Goal: Information Seeking & Learning: Learn about a topic

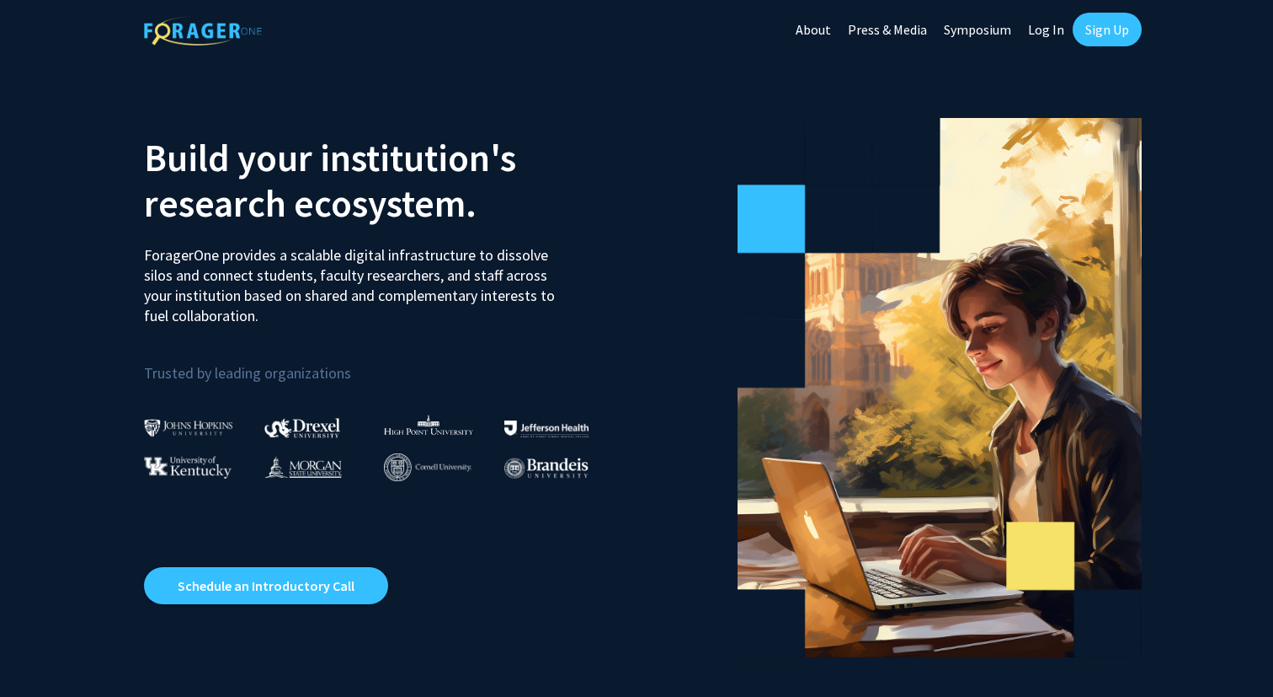
click at [1059, 36] on link "Log In" at bounding box center [1046, 29] width 53 height 59
select select
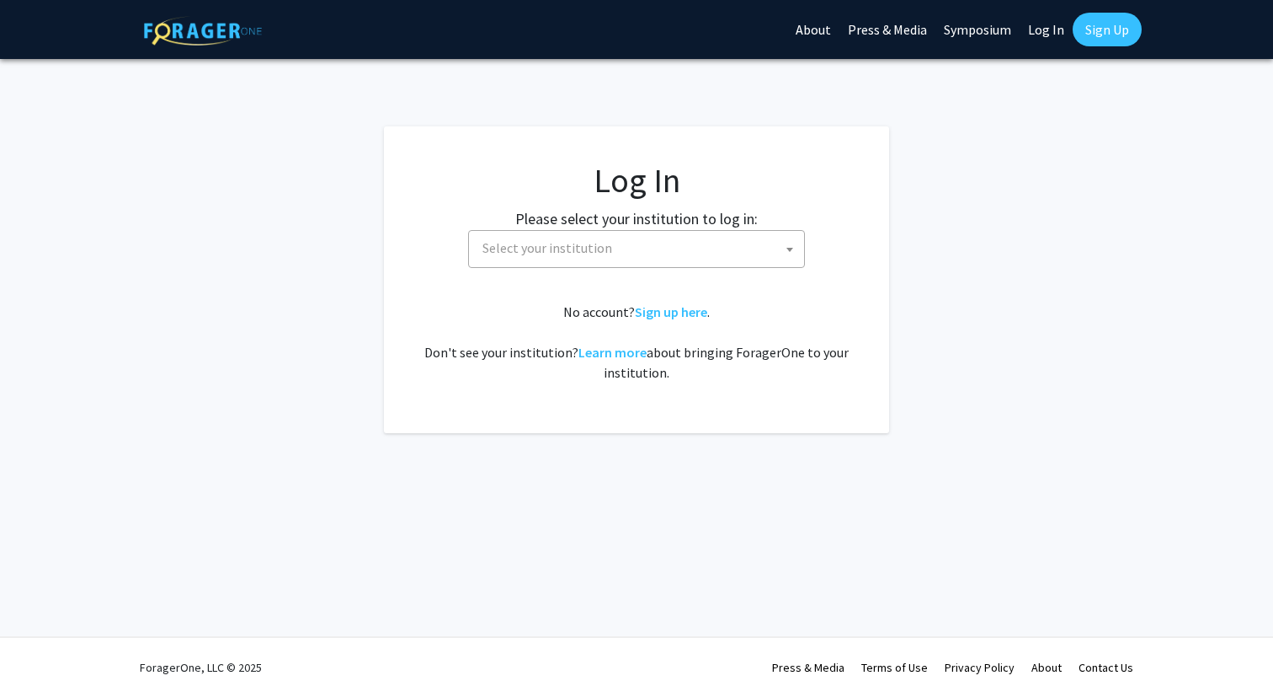
click at [768, 270] on fg-card-body "Log In Please select your institution to log in: [GEOGRAPHIC_DATA] [GEOGRAPHIC_…" at bounding box center [637, 279] width 438 height 239
click at [772, 254] on span "Select your institution" at bounding box center [640, 248] width 328 height 35
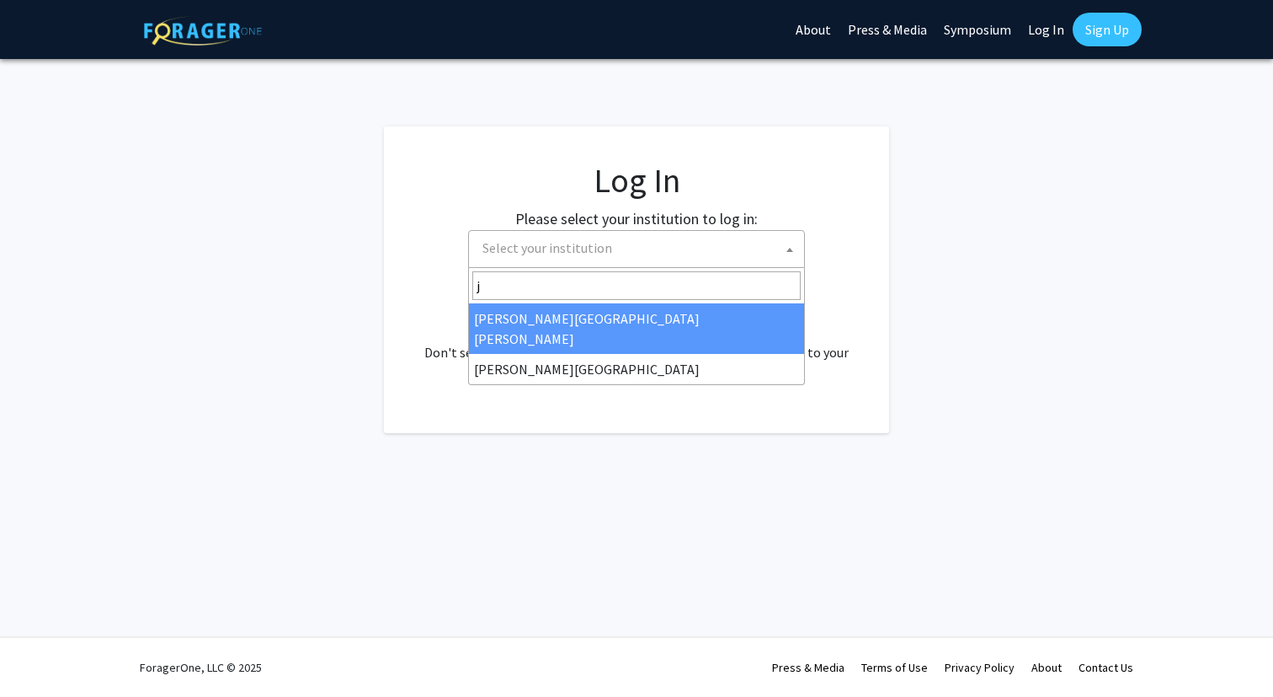
type input "j"
select select "1"
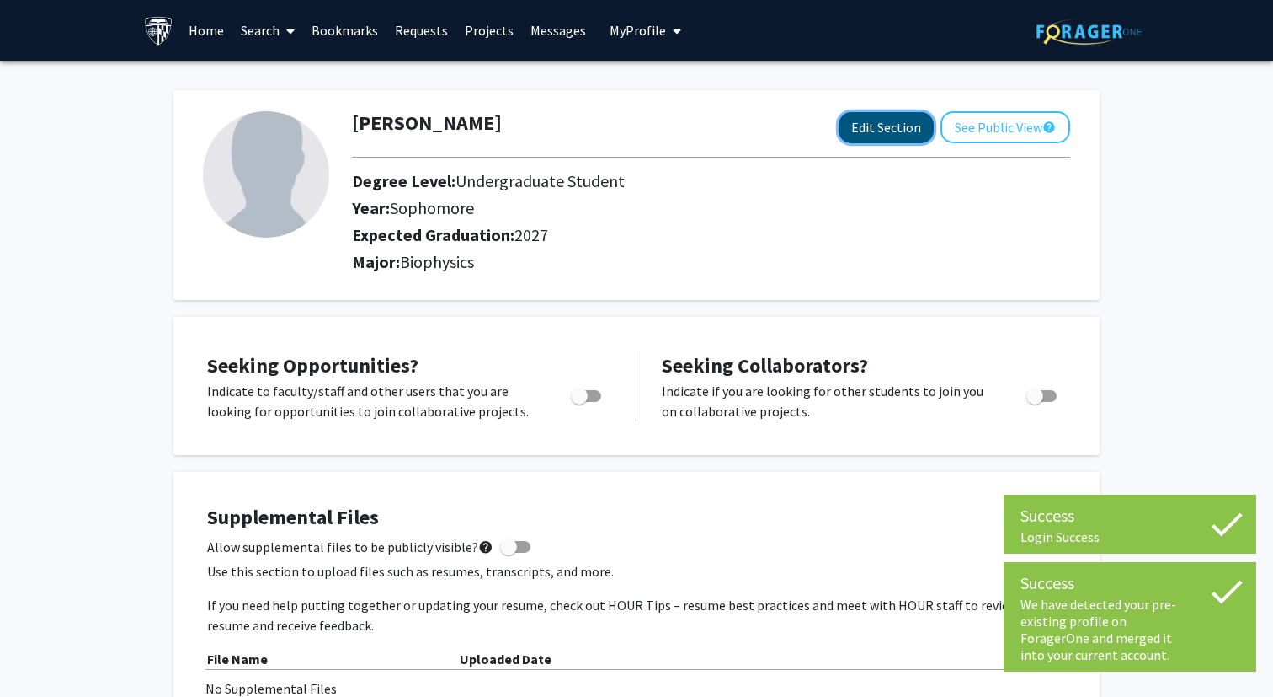
click at [890, 121] on button "Edit Section" at bounding box center [886, 127] width 95 height 31
select select "sophomore"
select select "2027"
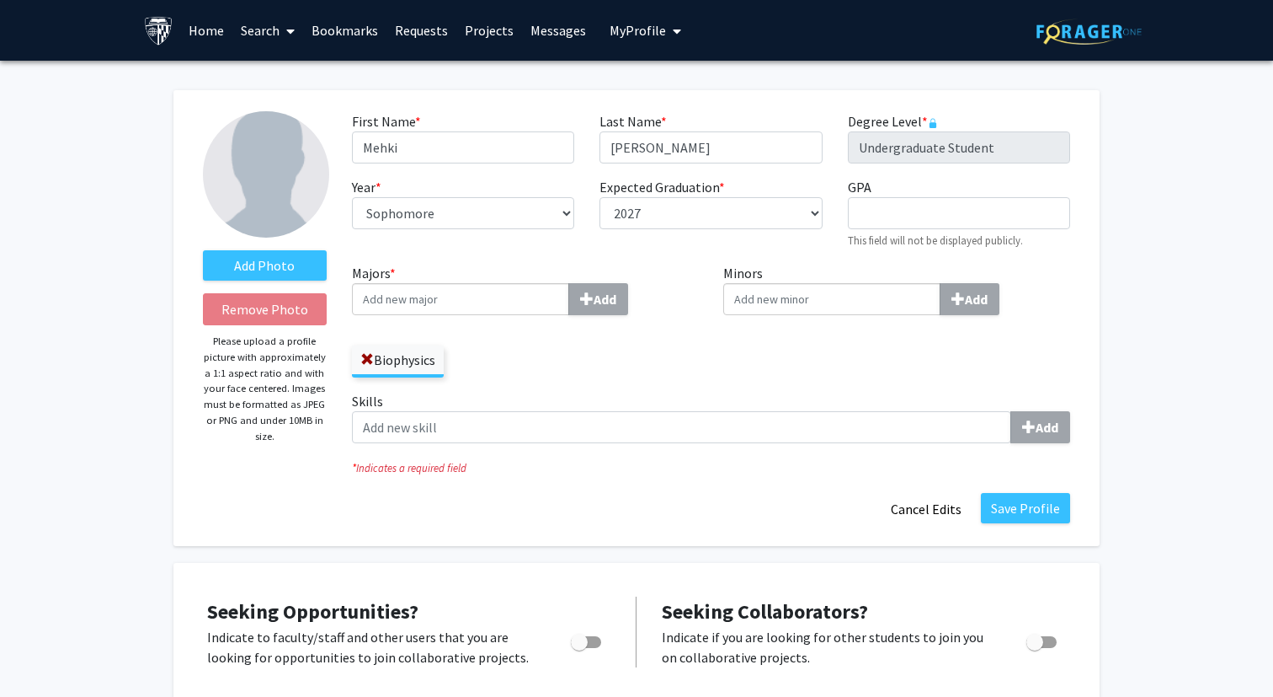
click at [359, 356] on label "Biophysics" at bounding box center [398, 359] width 92 height 29
click at [0, 0] on input "Biophysics" at bounding box center [0, 0] width 0 height 0
click at [370, 355] on span at bounding box center [366, 359] width 13 height 13
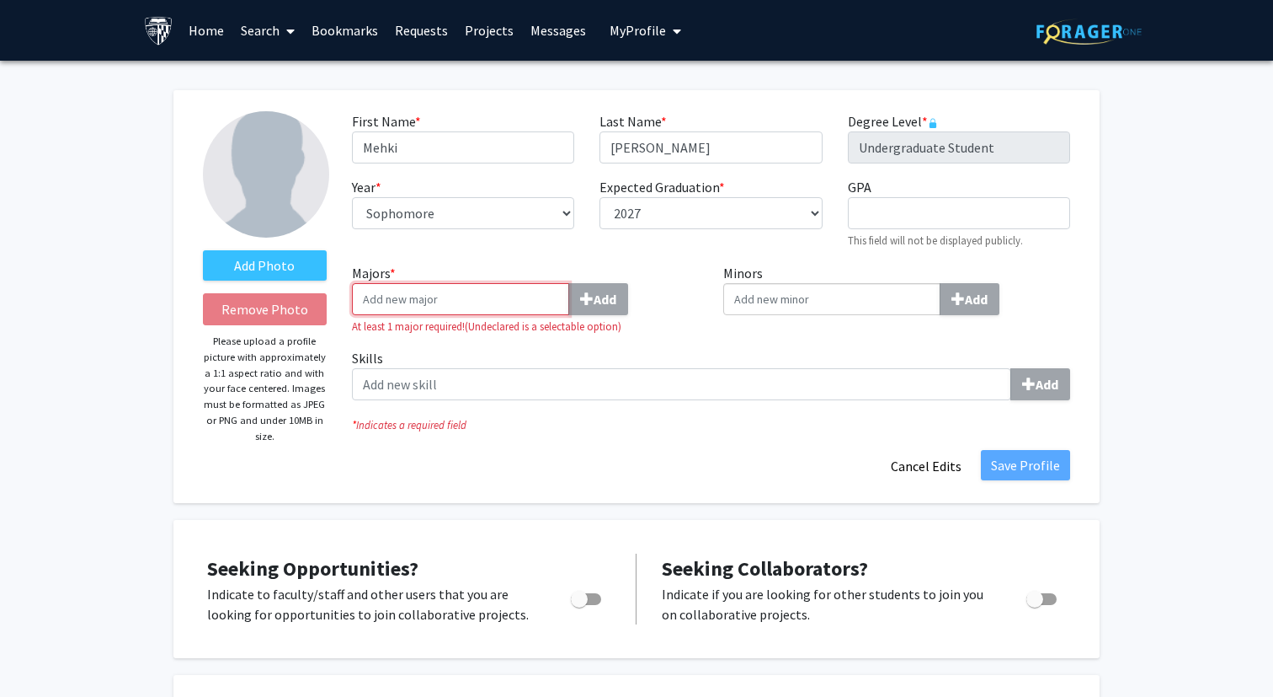
click at [419, 291] on input "Majors * Add" at bounding box center [460, 299] width 217 height 32
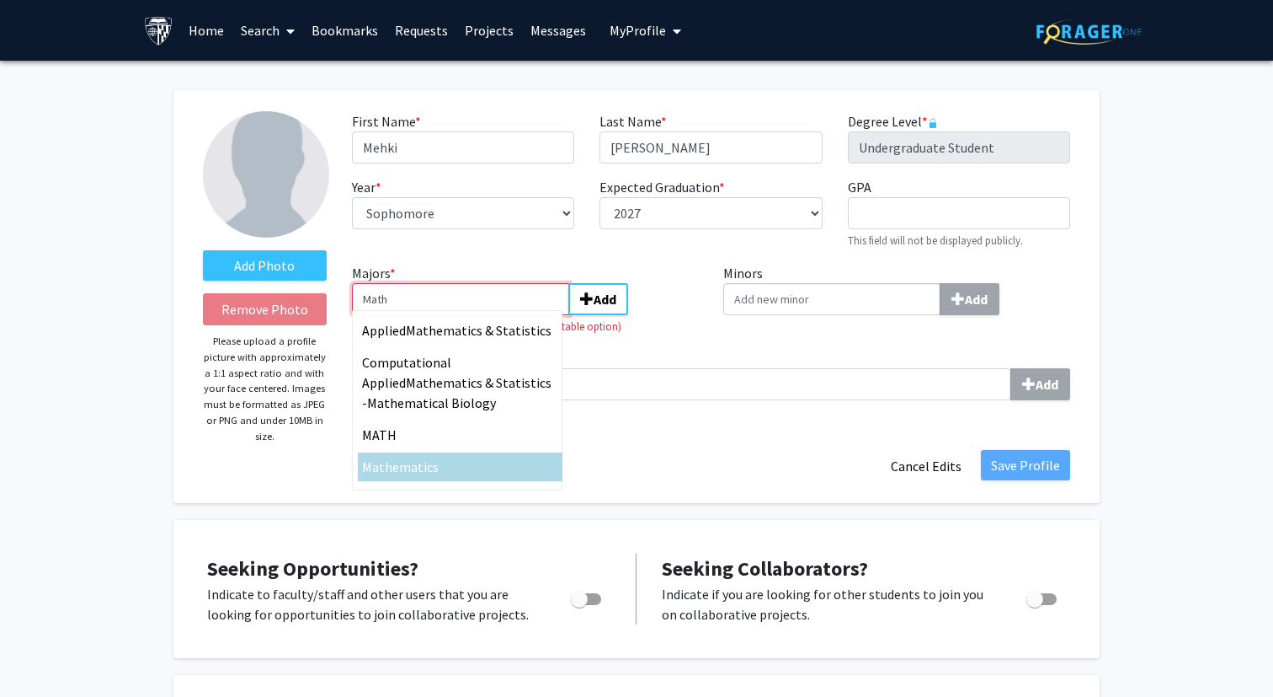
type input "Math"
click at [424, 464] on span "ematics" at bounding box center [415, 466] width 46 height 17
click at [424, 315] on input "Math" at bounding box center [460, 299] width 217 height 32
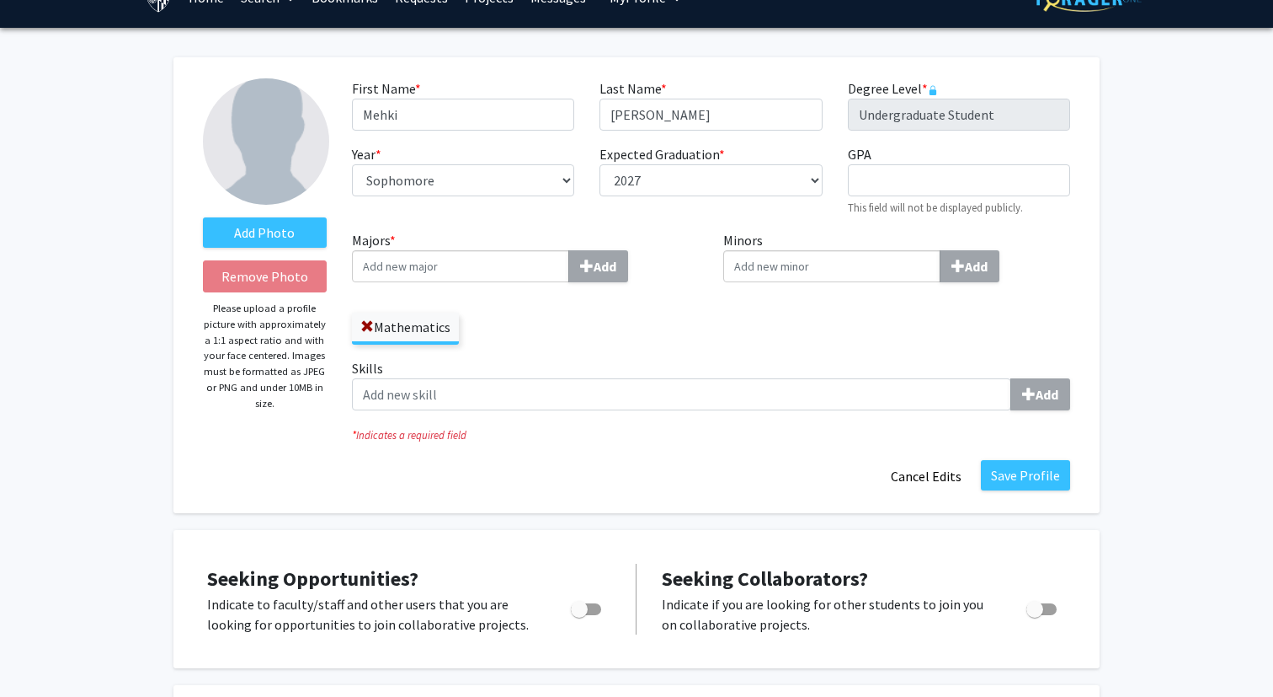
scroll to position [35, 0]
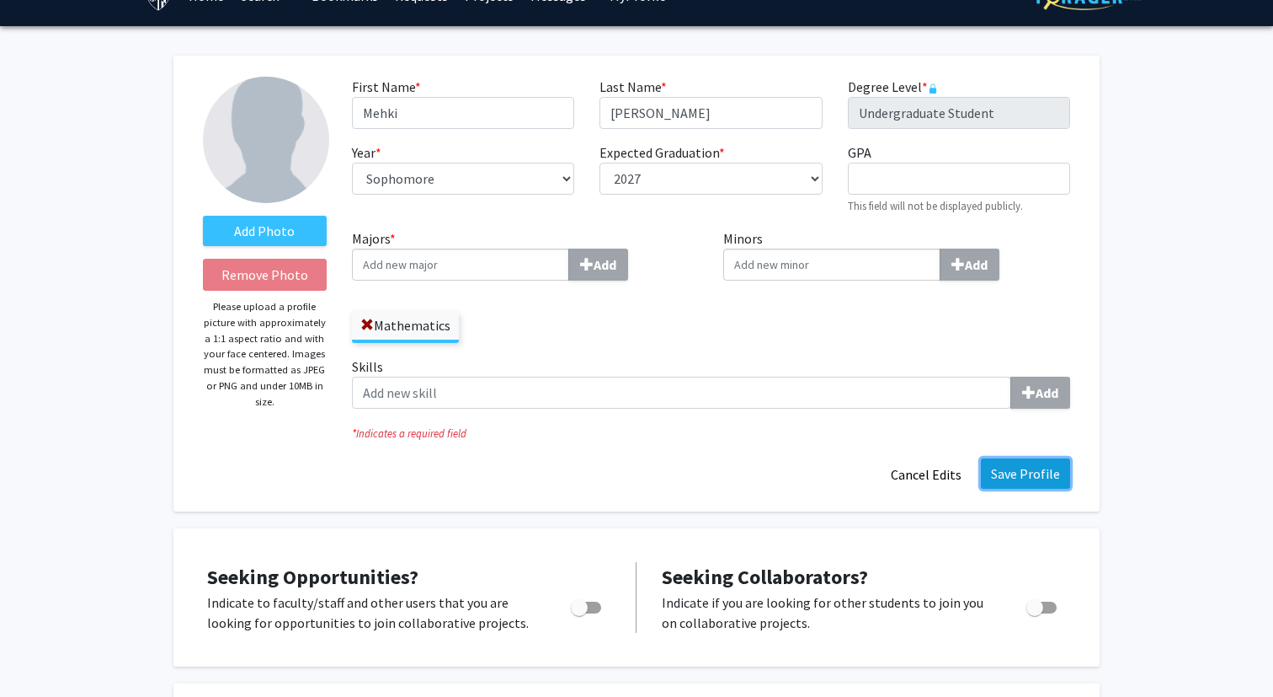
click at [1023, 467] on button "Save Profile" at bounding box center [1025, 473] width 89 height 30
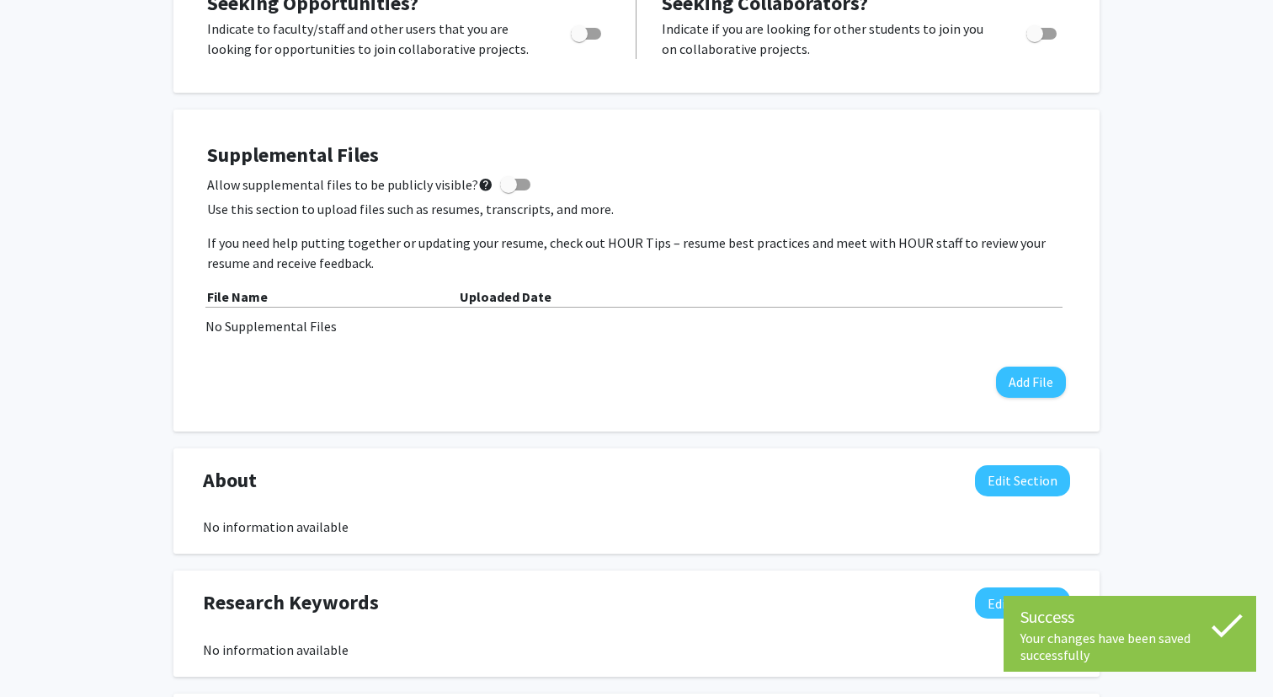
scroll to position [0, 0]
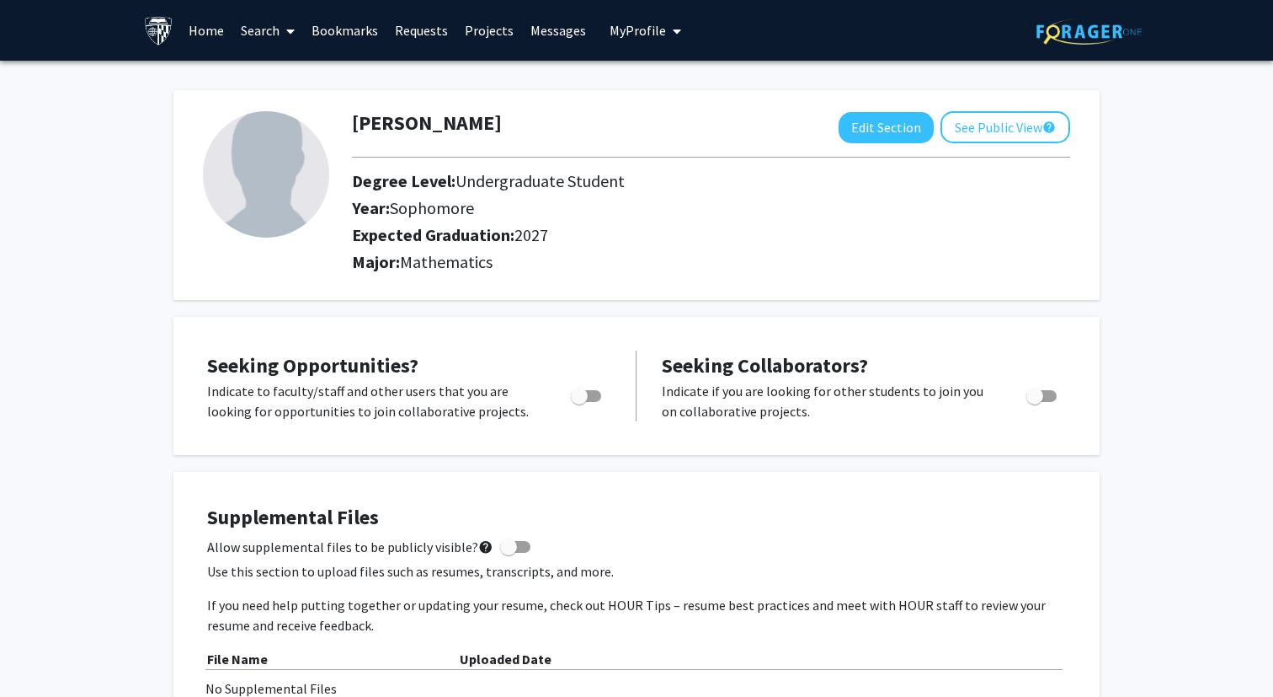
click at [225, 26] on link "Home" at bounding box center [206, 30] width 52 height 59
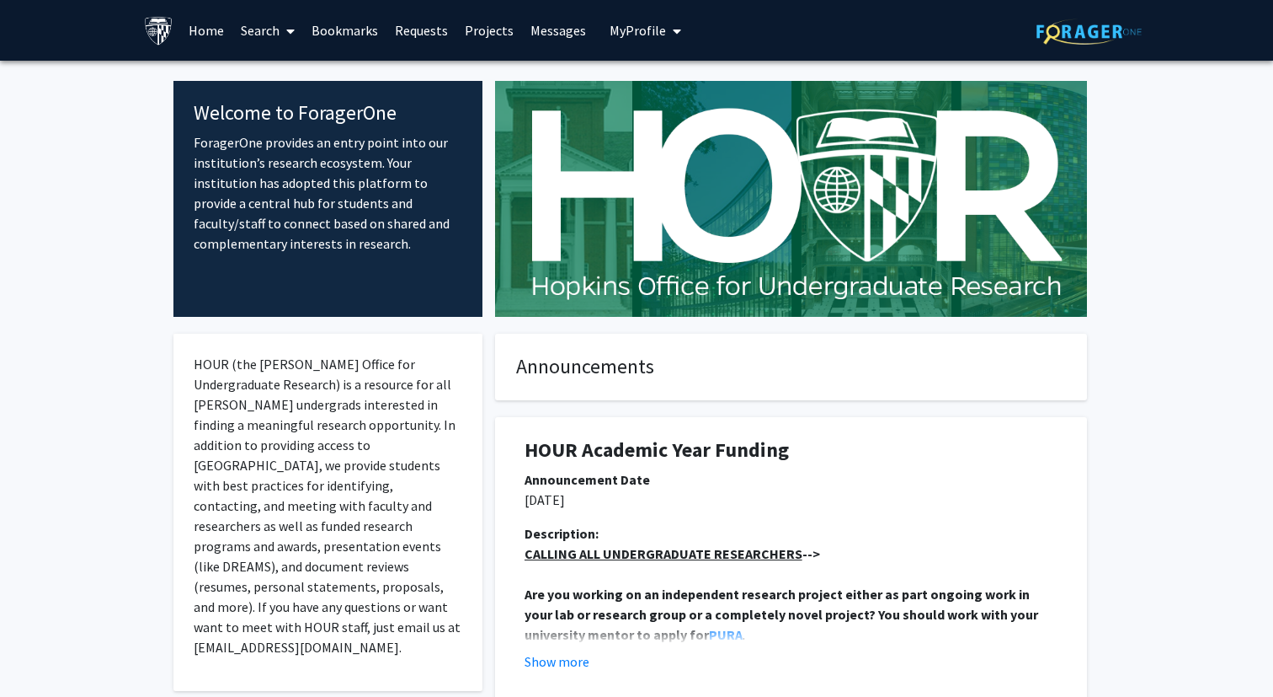
click at [260, 28] on link "Search" at bounding box center [267, 30] width 71 height 59
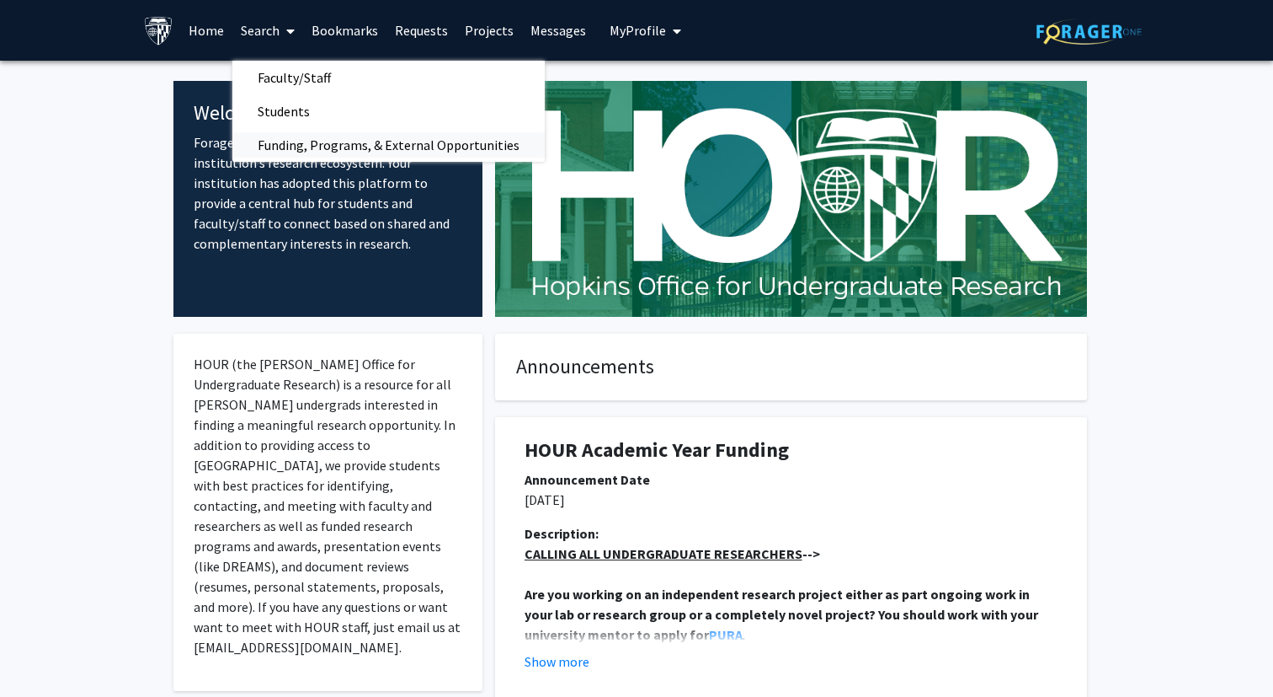
click at [387, 147] on span "Funding, Programs, & External Opportunities" at bounding box center [388, 145] width 312 height 34
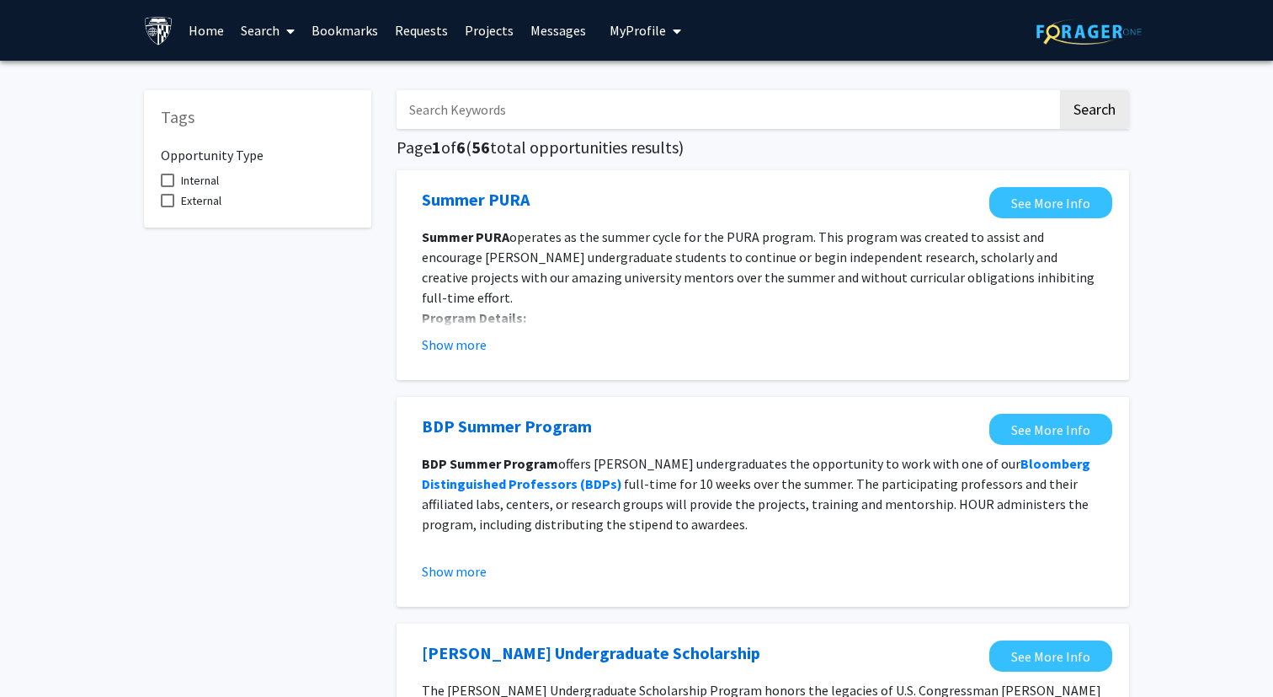
click at [286, 24] on icon at bounding box center [290, 30] width 8 height 13
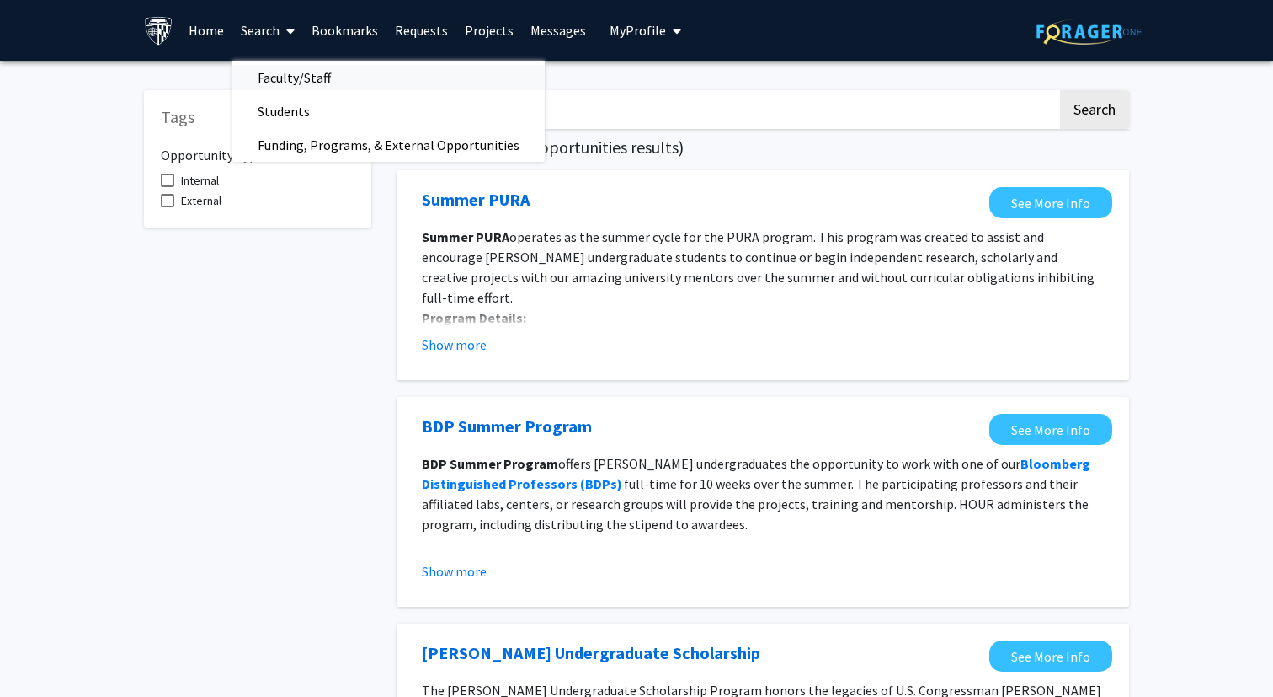
click at [339, 69] on span "Faculty/Staff" at bounding box center [294, 78] width 124 height 34
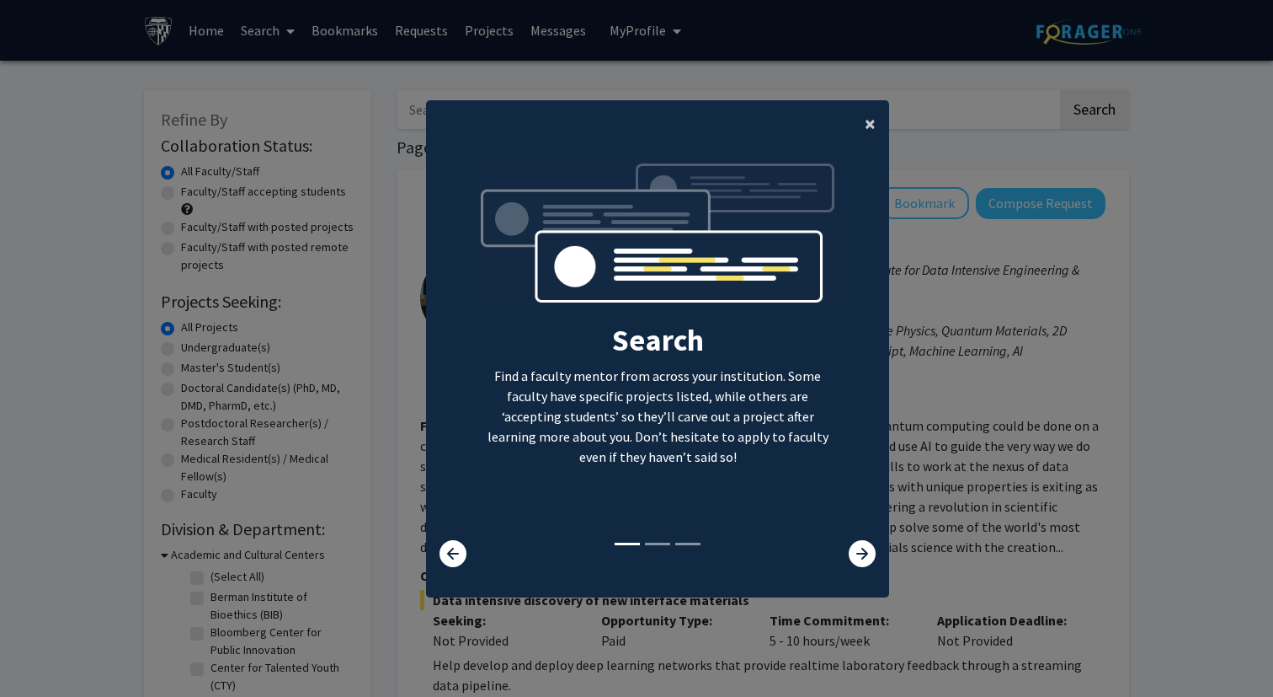
click at [860, 129] on button "×" at bounding box center [871, 123] width 38 height 47
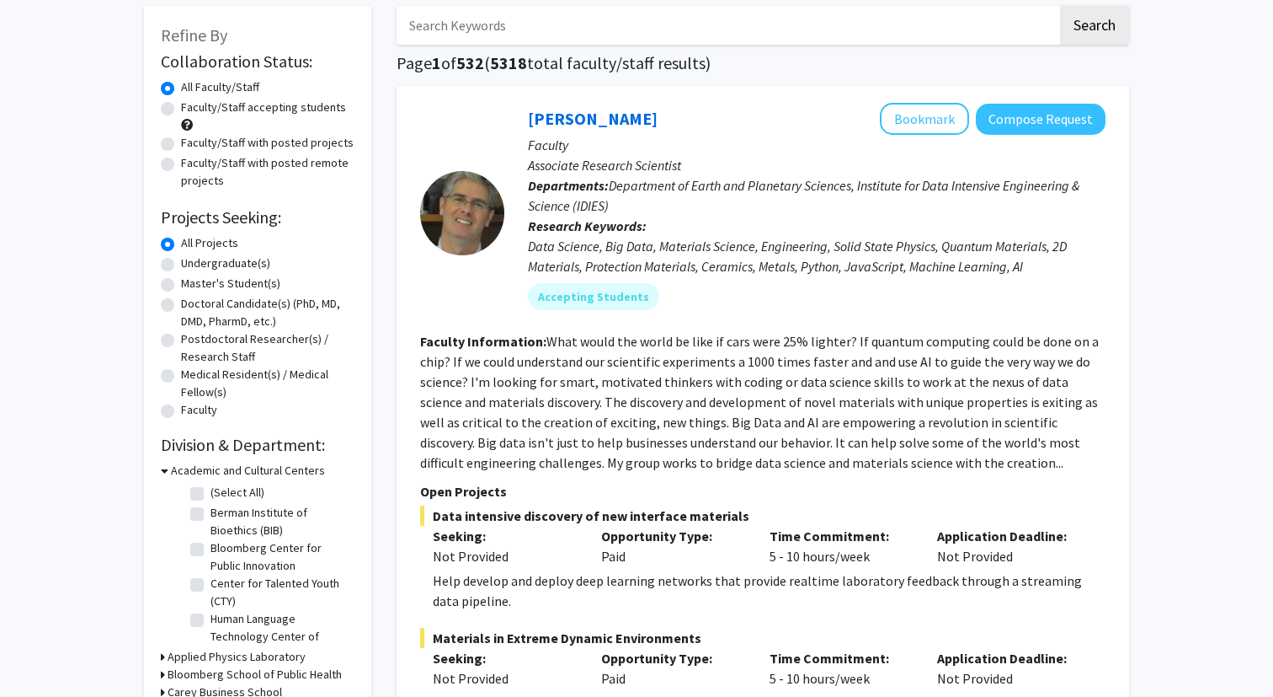
scroll to position [115, 0]
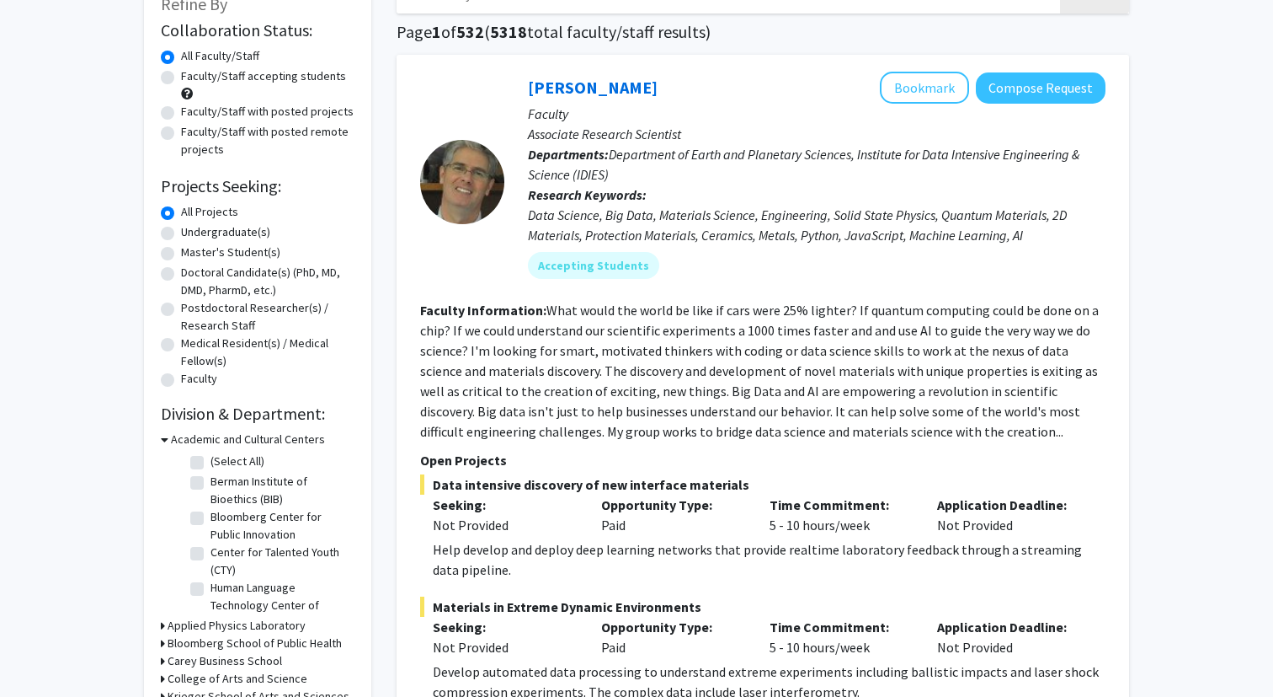
click at [219, 223] on label "Undergraduate(s)" at bounding box center [225, 232] width 89 height 18
click at [192, 223] on input "Undergraduate(s)" at bounding box center [186, 228] width 11 height 11
radio input "true"
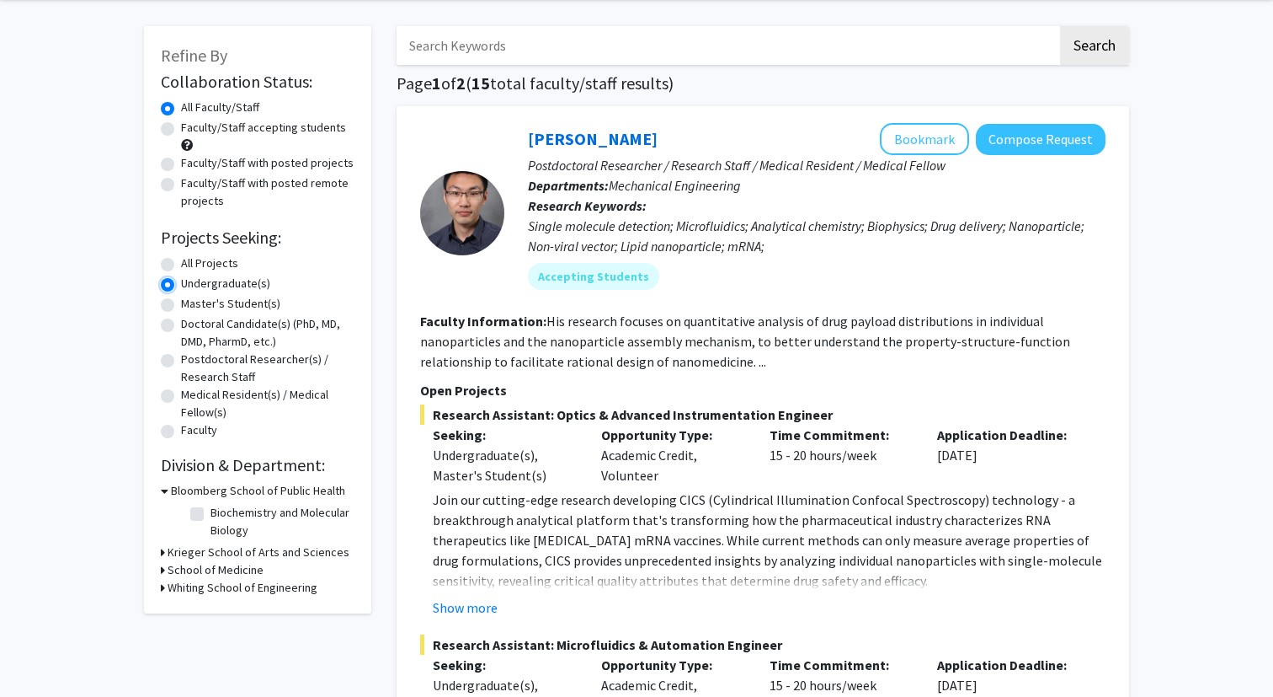
scroll to position [40, 0]
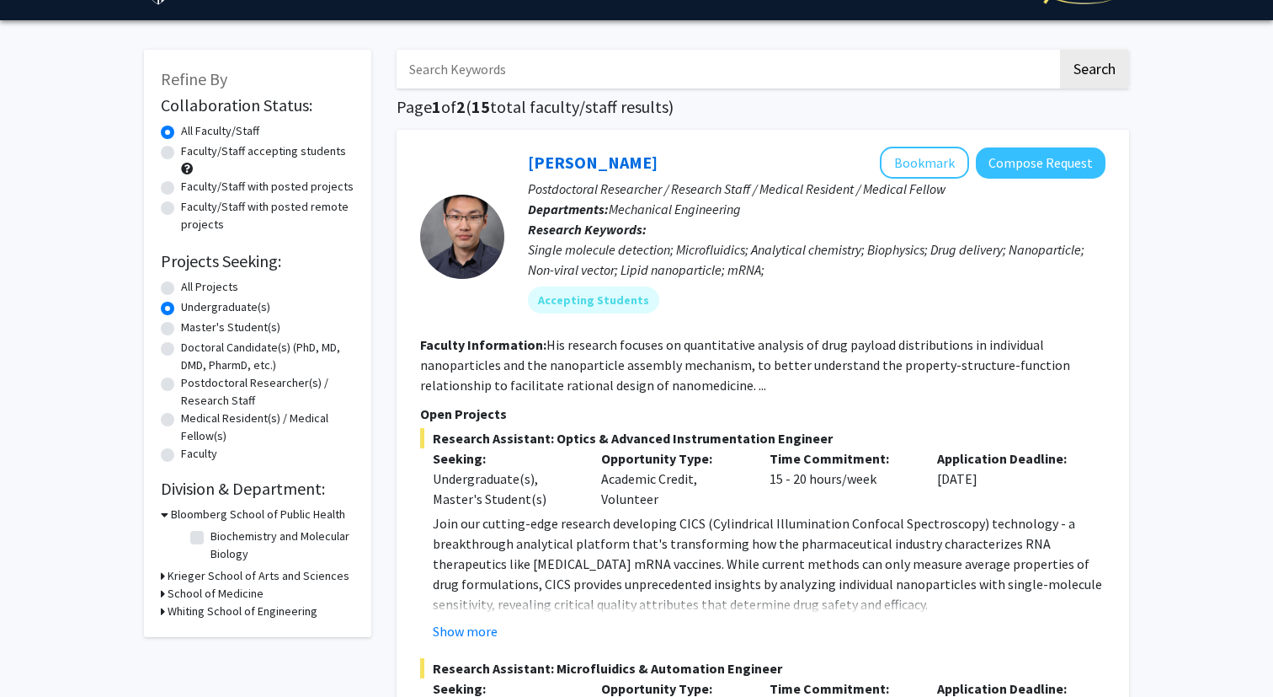
click at [161, 576] on icon at bounding box center [163, 576] width 4 height 18
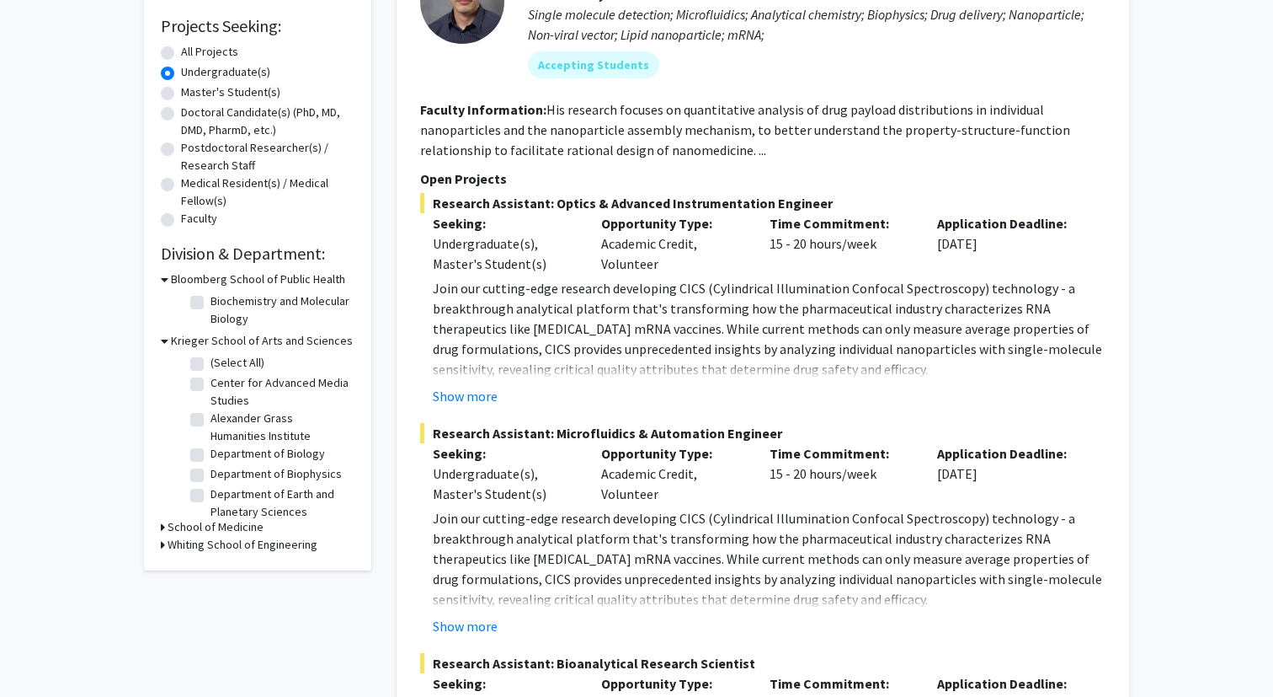
scroll to position [289, 0]
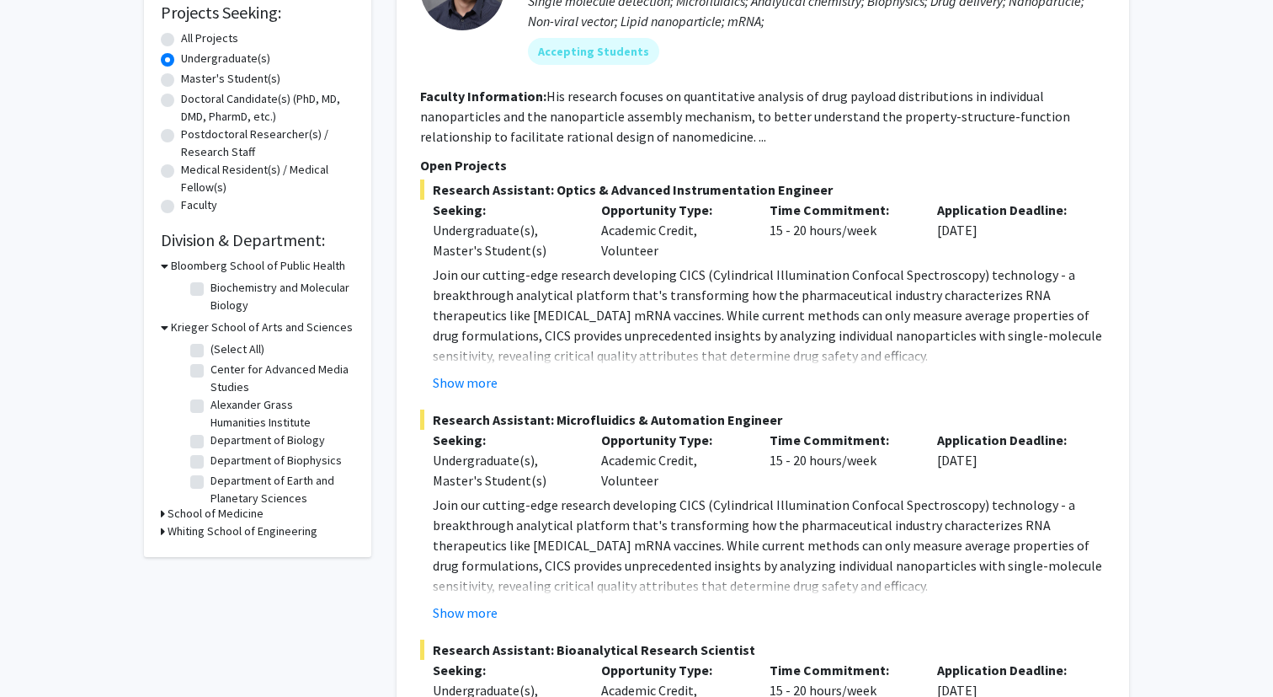
click at [211, 464] on label "Department of Biophysics" at bounding box center [276, 460] width 131 height 18
click at [211, 462] on input "Department of Biophysics" at bounding box center [216, 456] width 11 height 11
checkbox input "true"
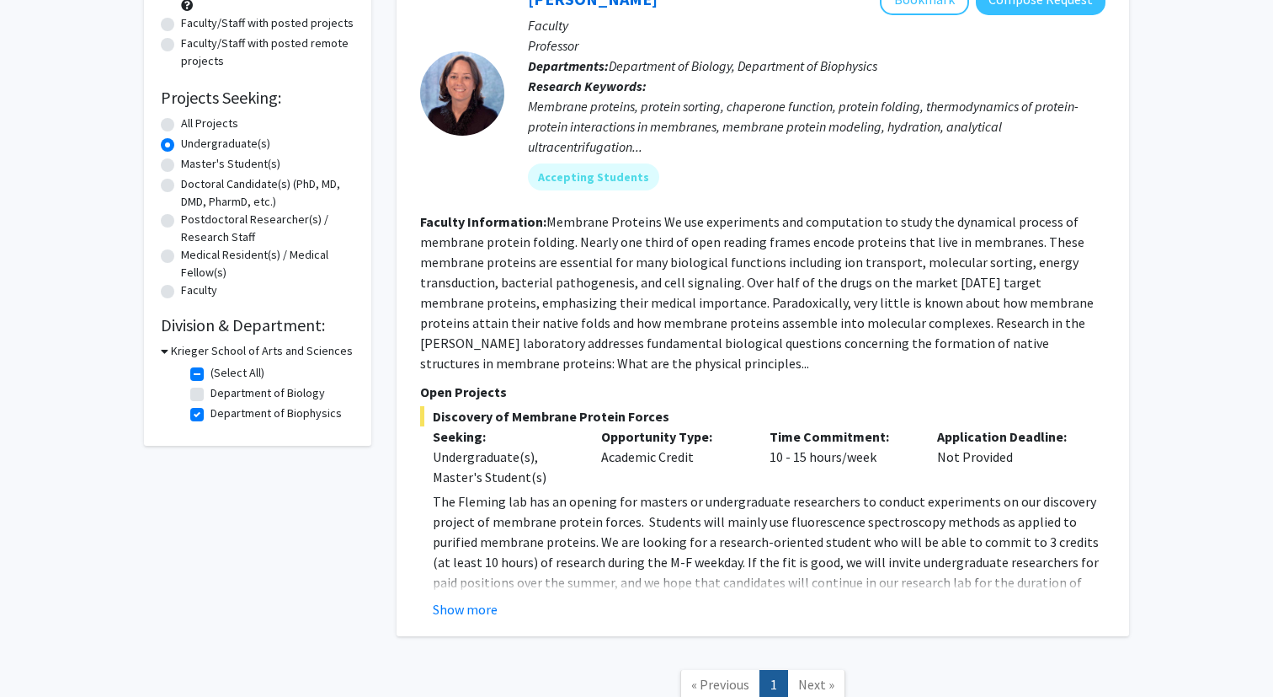
scroll to position [195, 0]
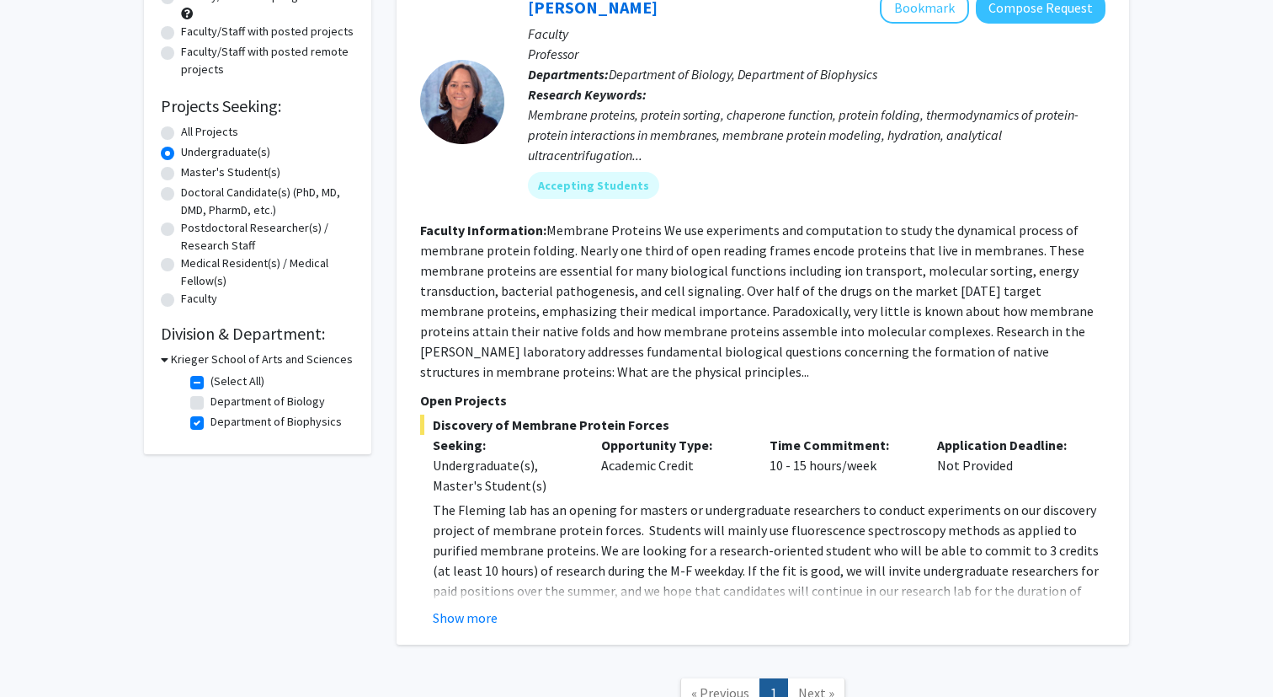
click at [211, 428] on label "Department of Biophysics" at bounding box center [276, 422] width 131 height 18
click at [211, 424] on input "Department of Biophysics" at bounding box center [216, 418] width 11 height 11
checkbox input "false"
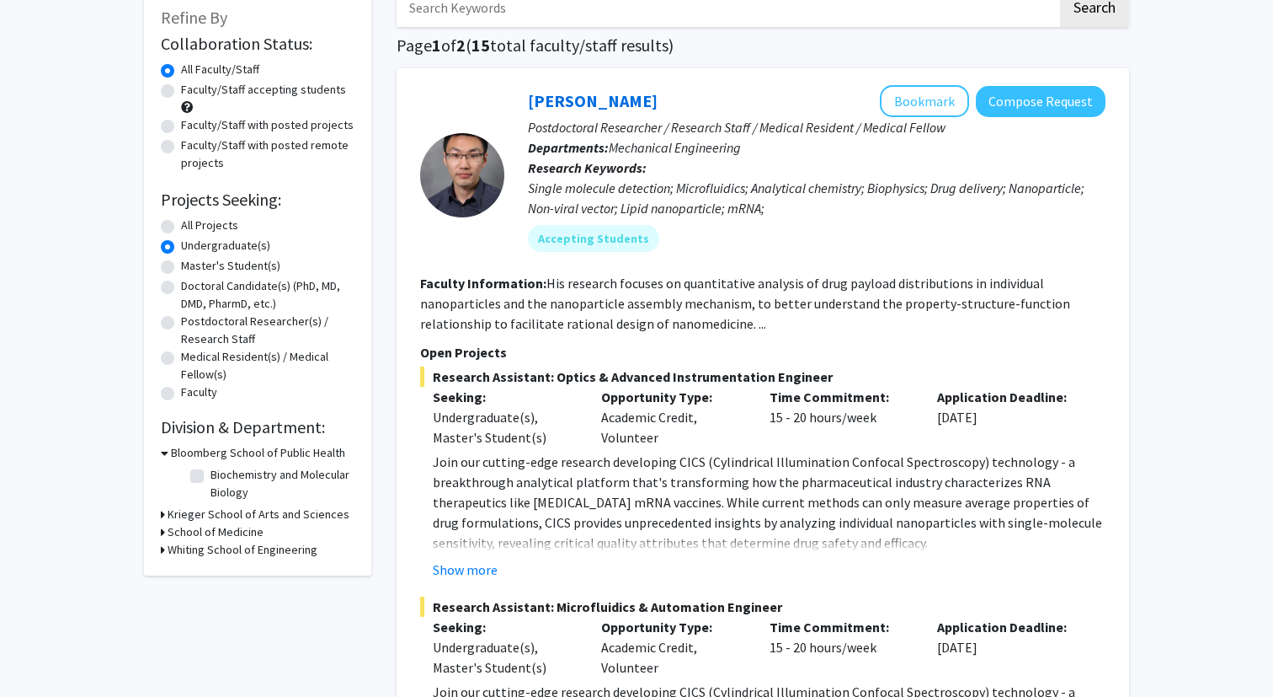
scroll to position [158, 0]
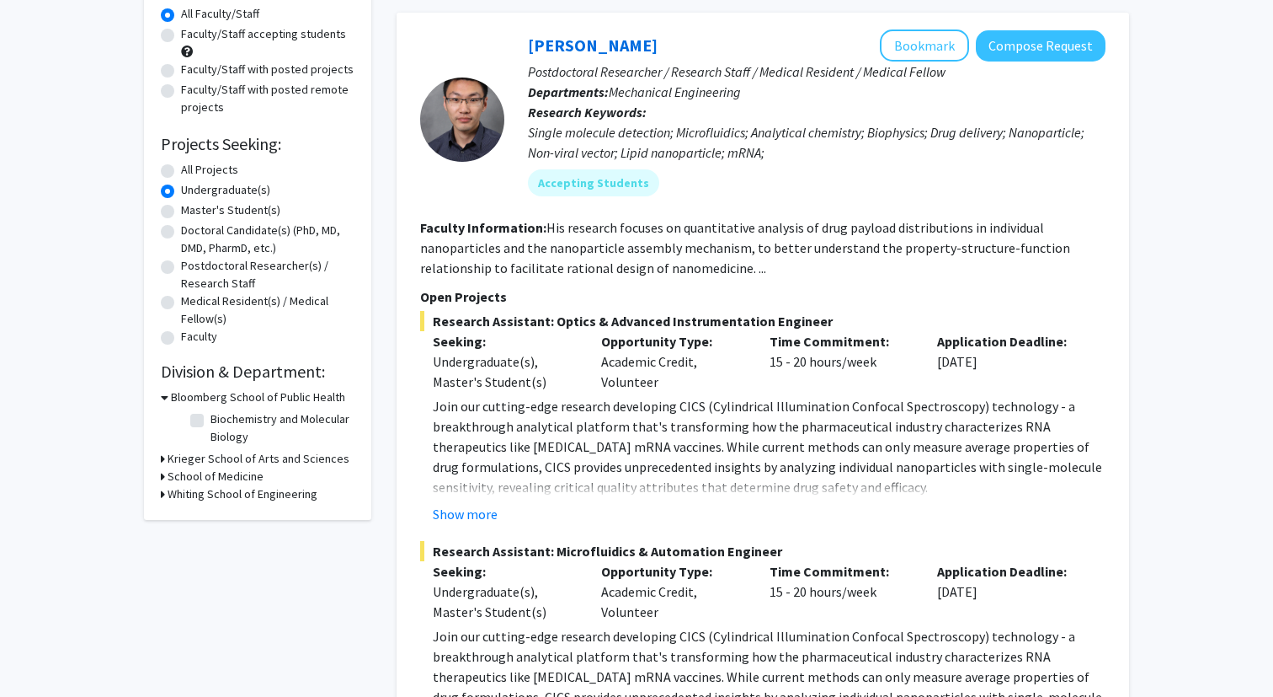
click at [163, 462] on icon at bounding box center [163, 459] width 4 height 18
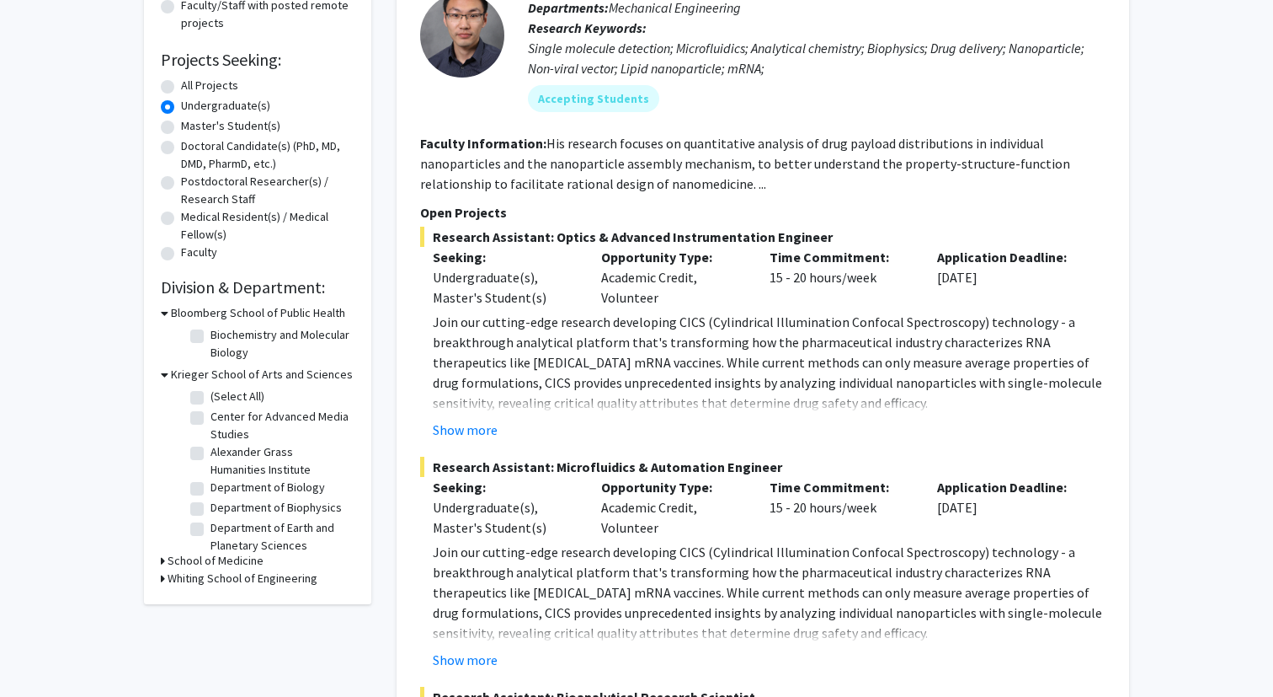
scroll to position [277, 0]
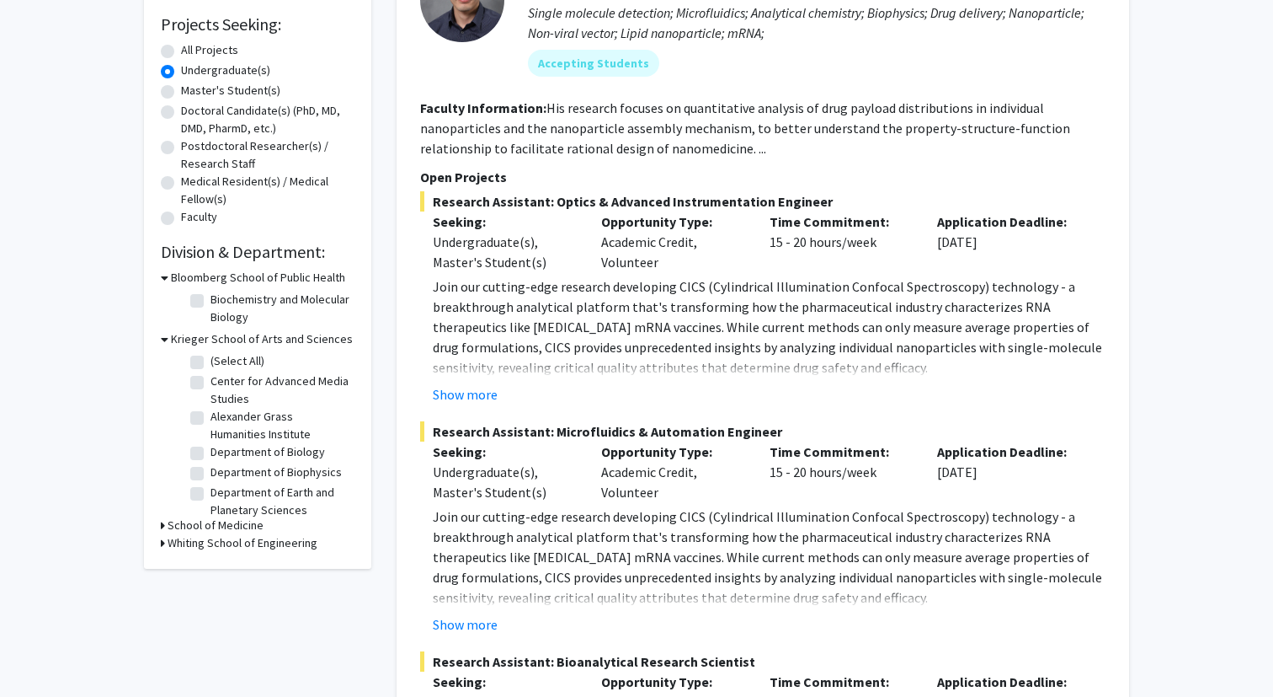
click at [162, 526] on icon at bounding box center [163, 525] width 4 height 18
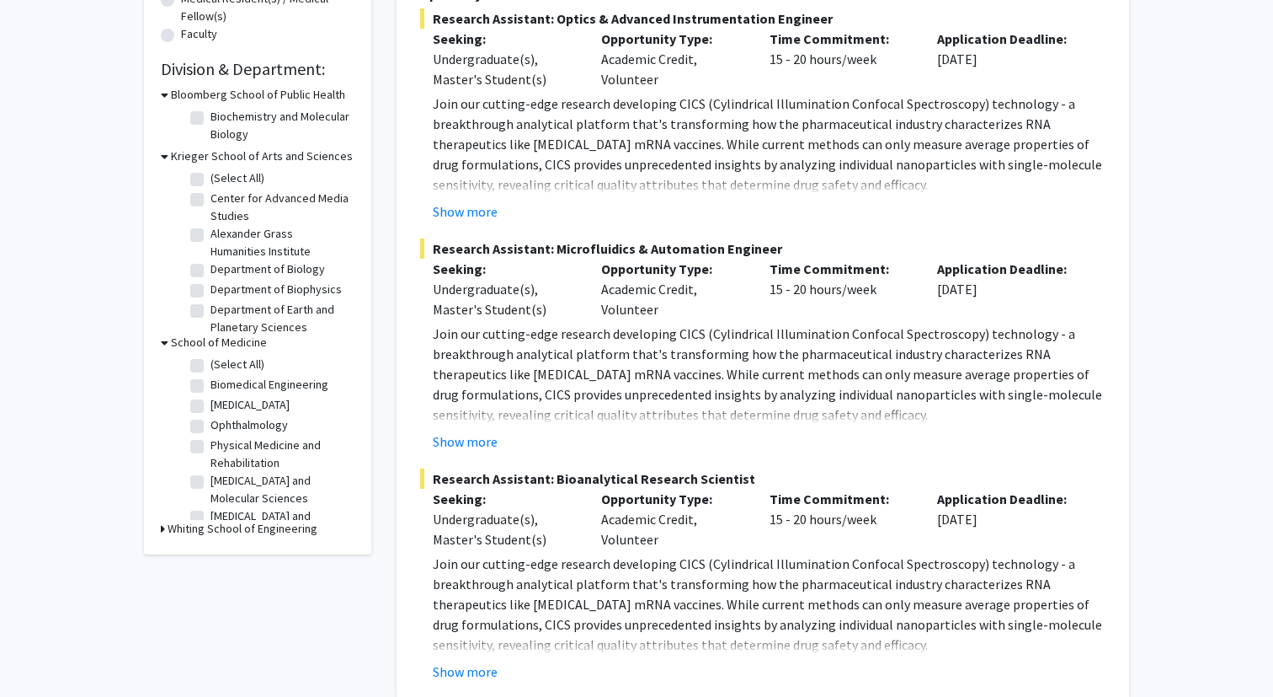
scroll to position [462, 0]
click at [161, 529] on icon at bounding box center [163, 527] width 4 height 18
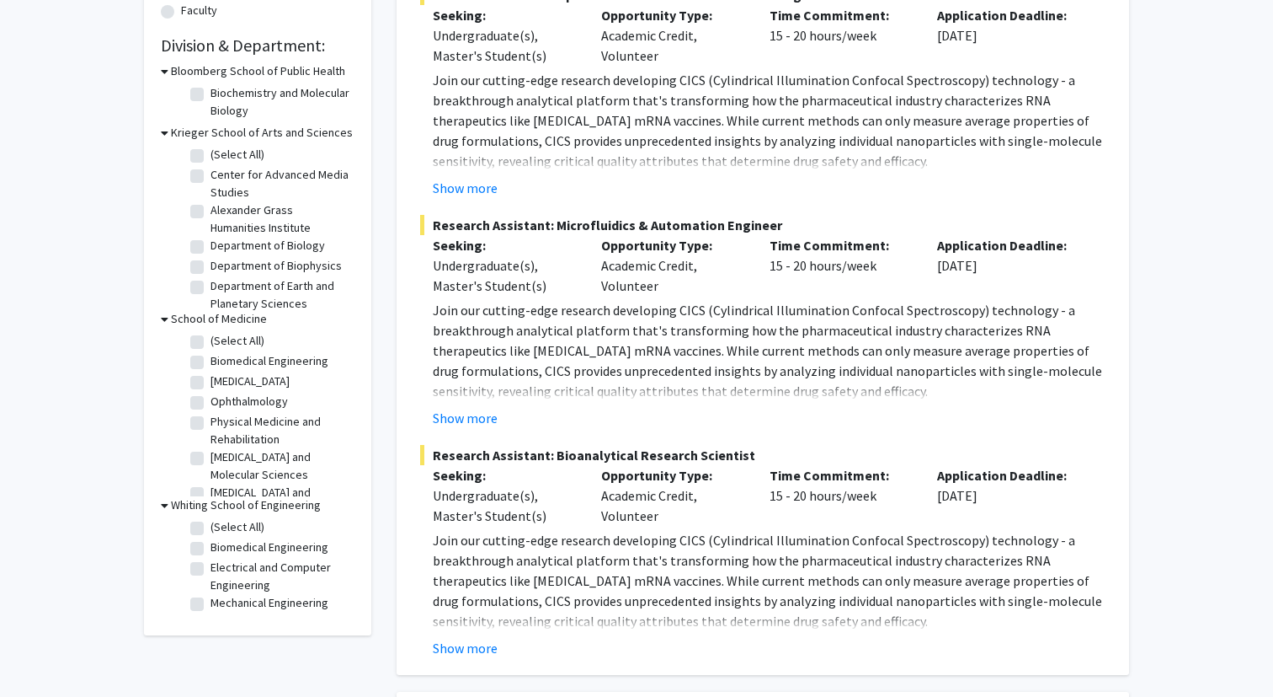
scroll to position [480, 0]
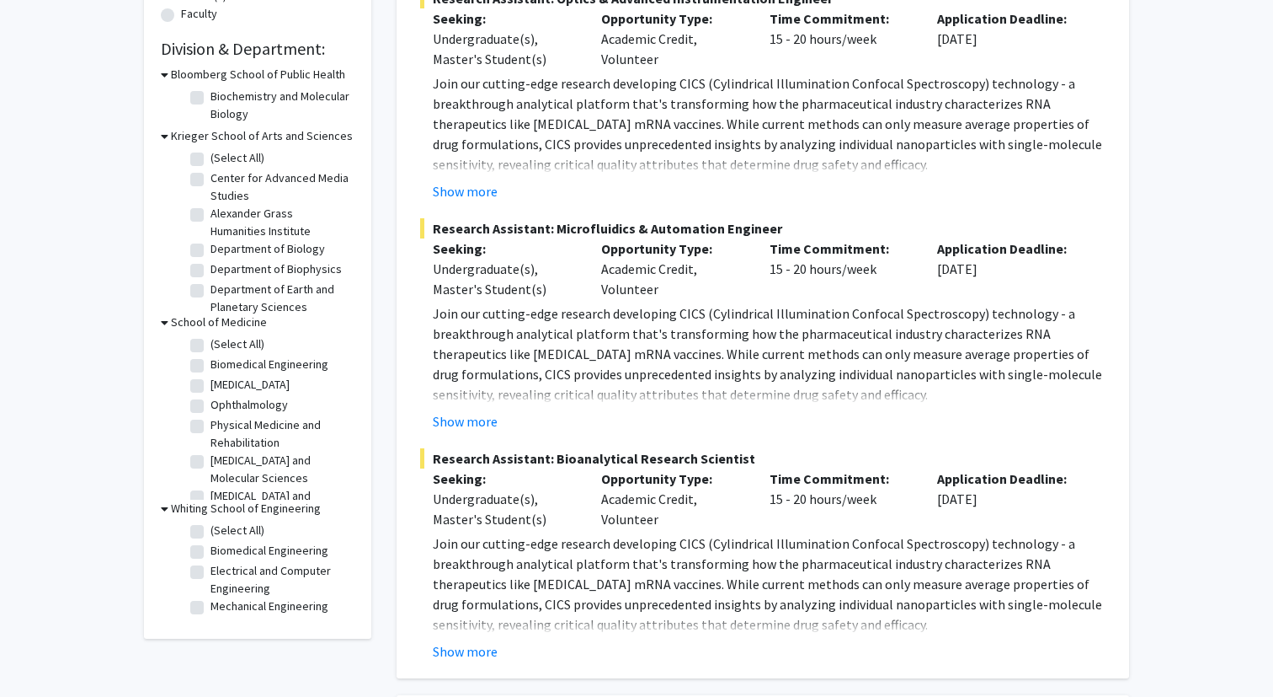
click at [269, 388] on label "Neurosurgery" at bounding box center [250, 385] width 79 height 18
click at [222, 387] on input "Neurosurgery" at bounding box center [216, 381] width 11 height 11
checkbox input "true"
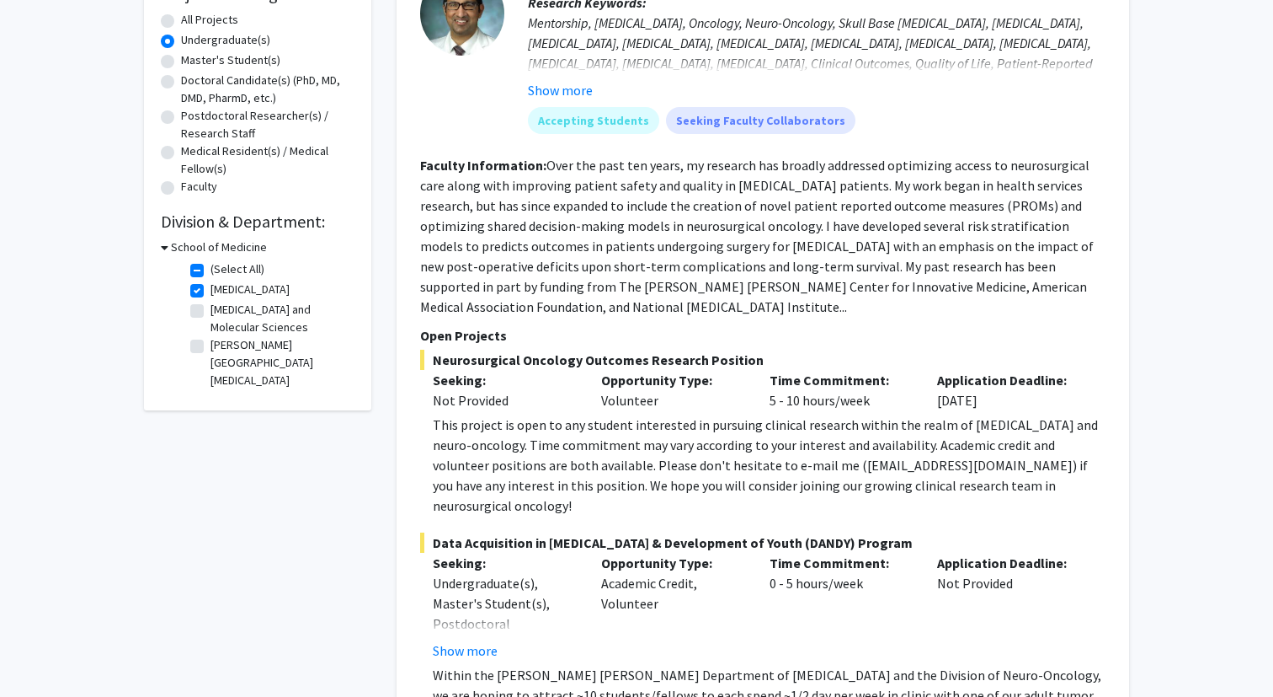
scroll to position [308, 0]
click at [186, 247] on h3 "School of Medicine" at bounding box center [219, 247] width 96 height 18
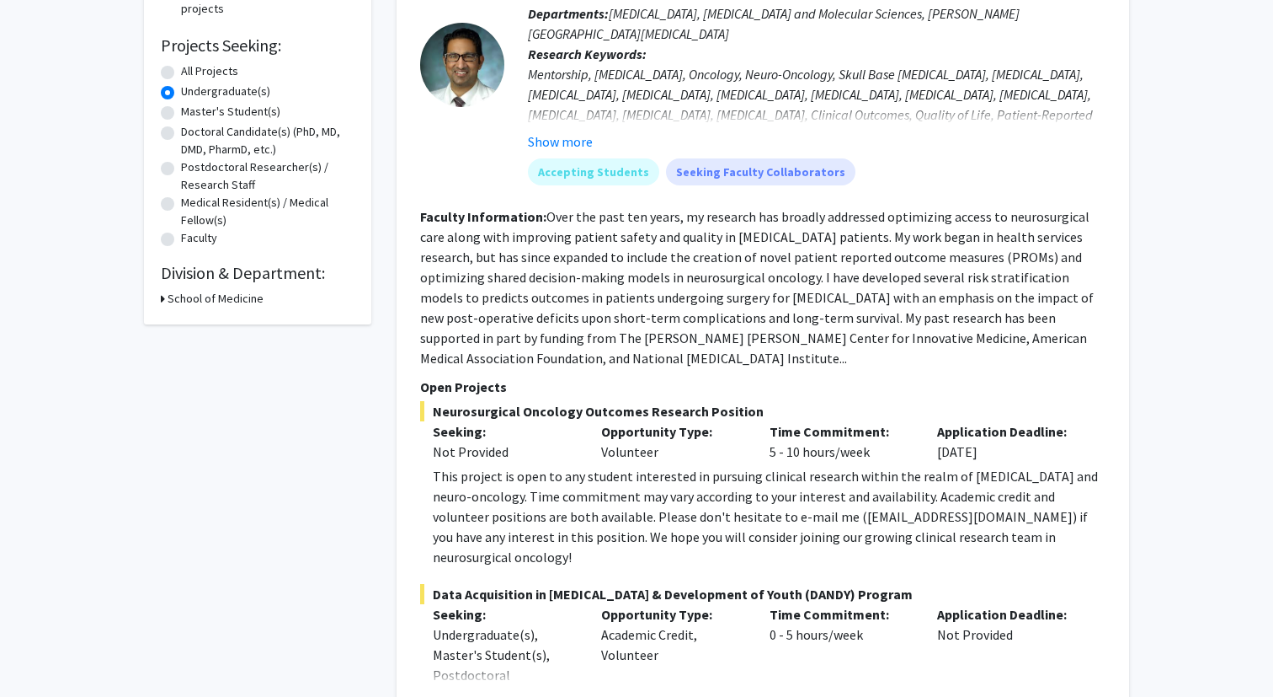
scroll to position [254, 0]
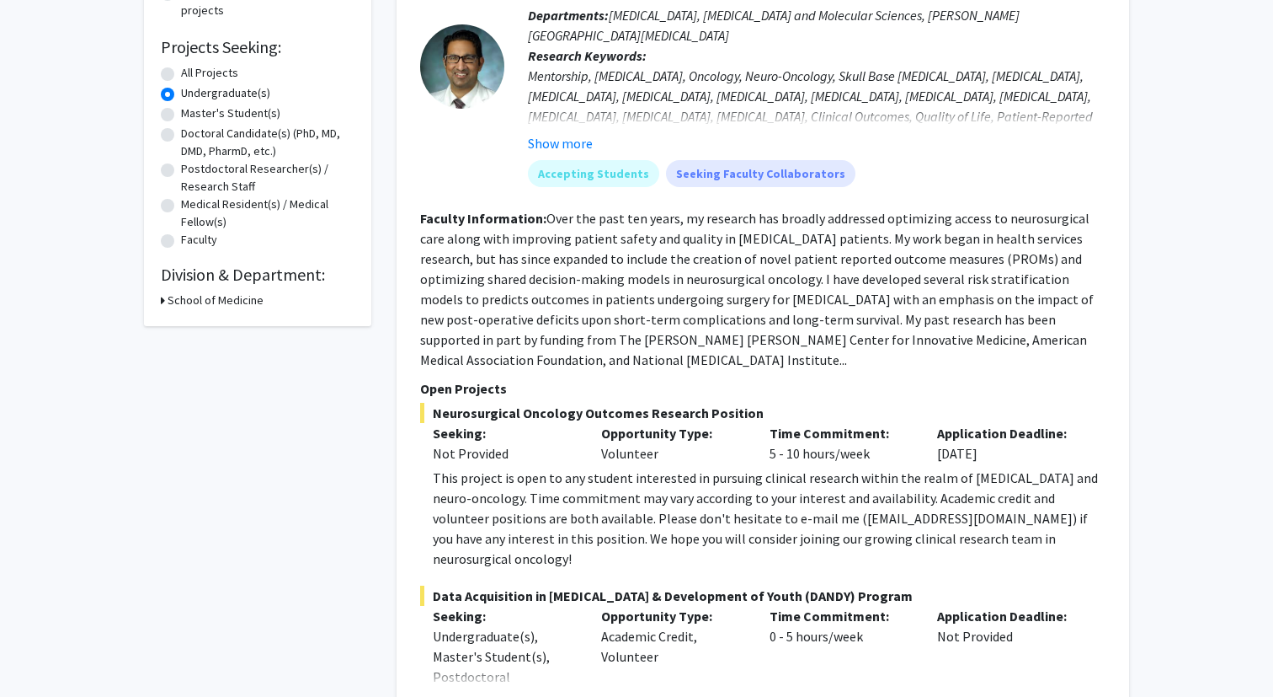
click at [201, 98] on label "Undergraduate(s)" at bounding box center [225, 93] width 89 height 18
click at [192, 95] on input "Undergraduate(s)" at bounding box center [186, 89] width 11 height 11
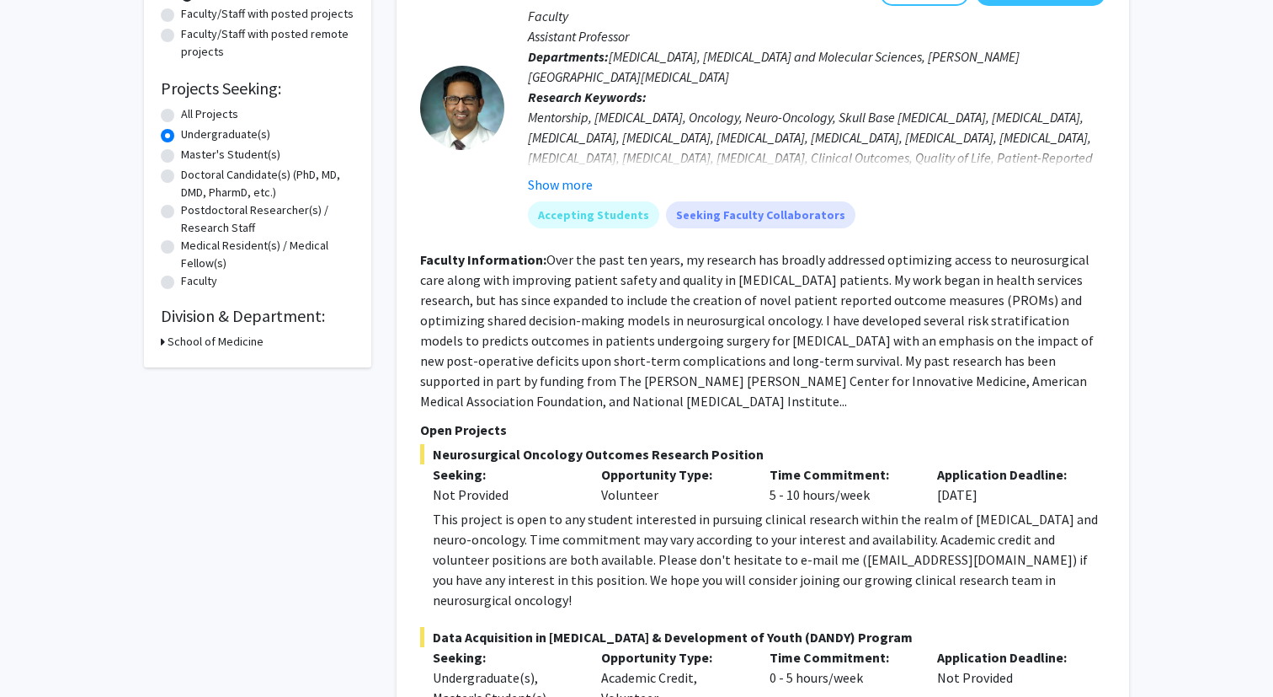
click at [192, 339] on h3 "School of Medicine" at bounding box center [216, 342] width 96 height 18
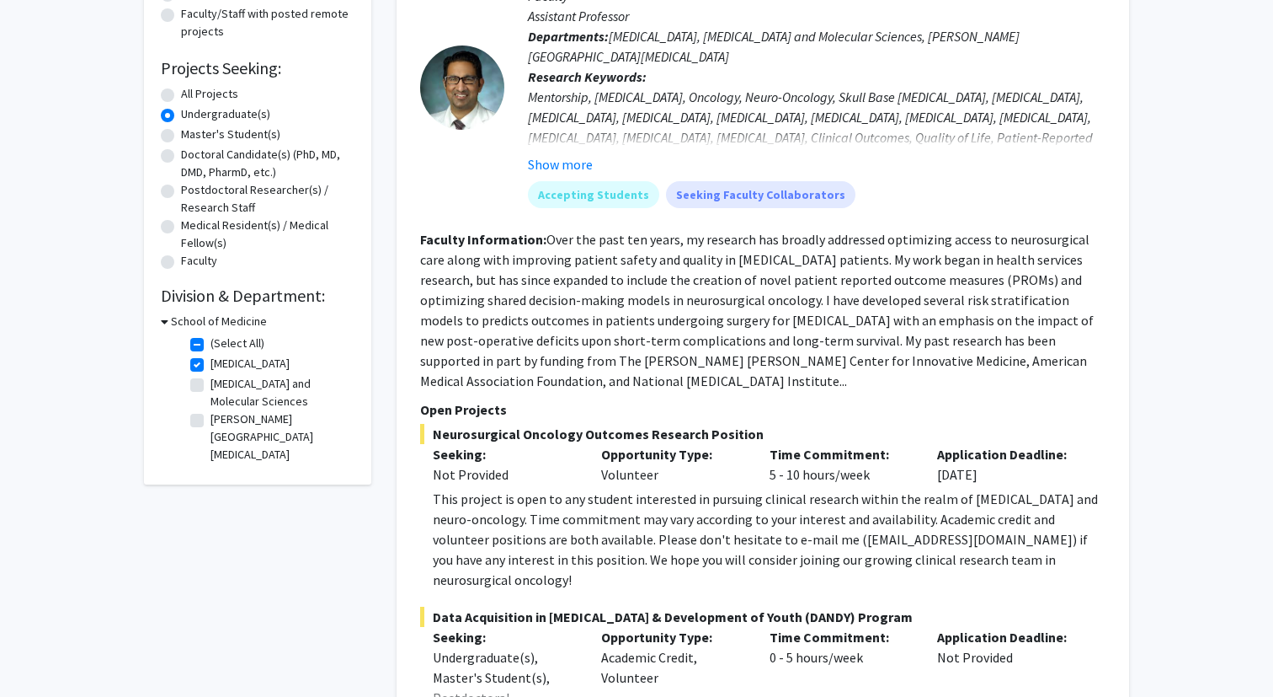
scroll to position [234, 0]
click at [211, 344] on label "(Select All)" at bounding box center [238, 343] width 54 height 18
click at [211, 344] on input "(Select All)" at bounding box center [216, 339] width 11 height 11
checkbox input "false"
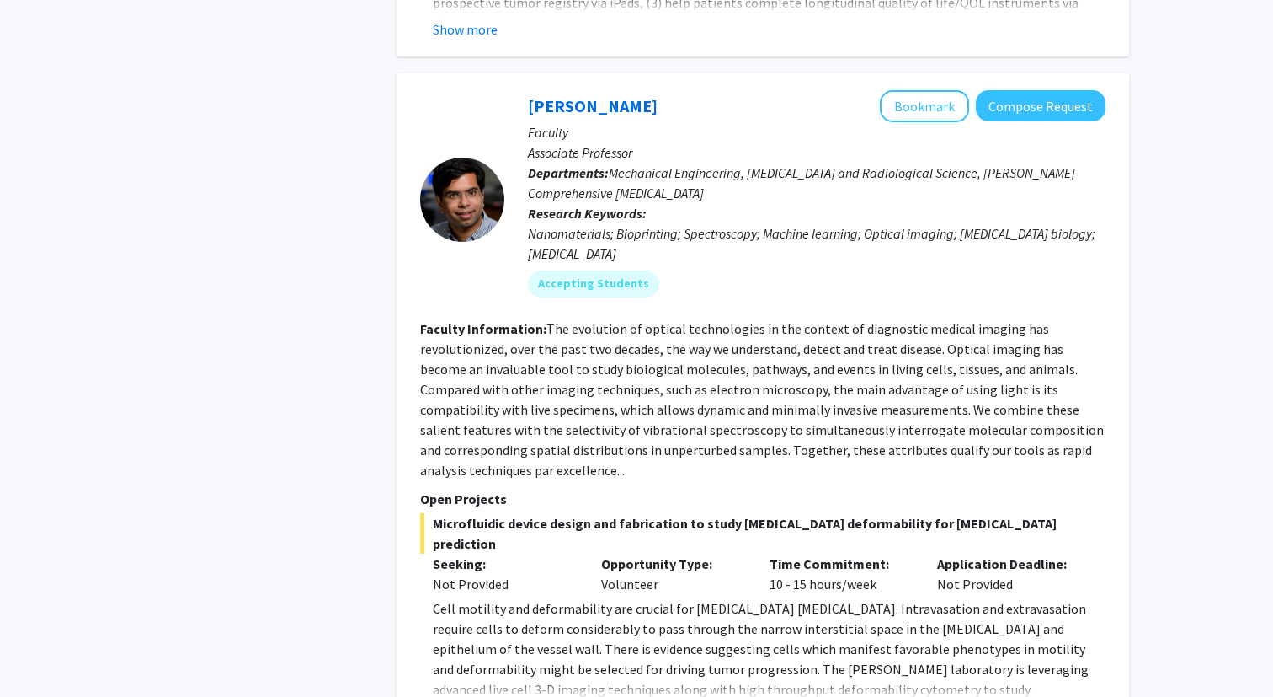
scroll to position [4086, 0]
